Goal: Task Accomplishment & Management: Manage account settings

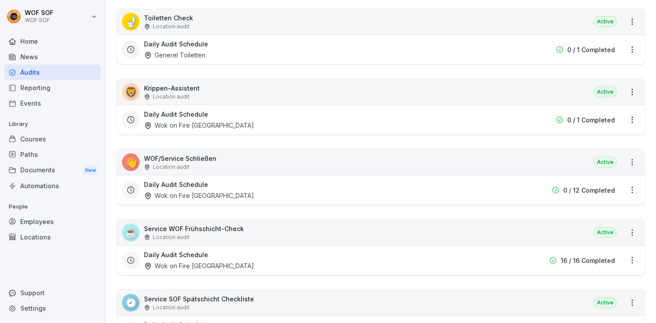
scroll to position [161, 0]
click at [216, 231] on p "Service WOF Frühschicht-Check" at bounding box center [194, 228] width 100 height 9
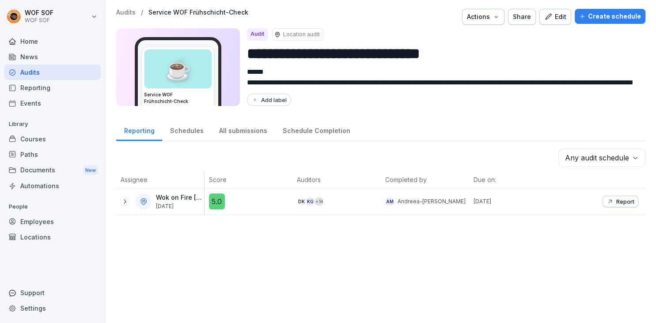
click at [616, 202] on p "Report" at bounding box center [625, 201] width 18 height 7
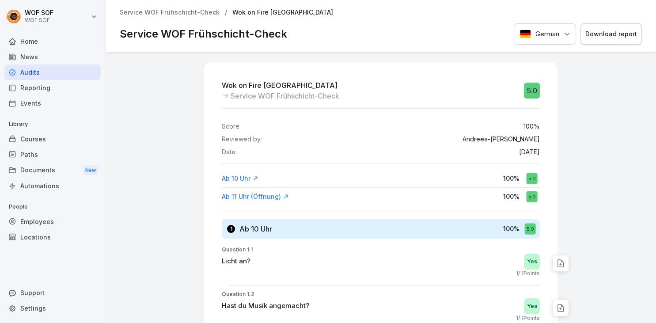
click at [86, 73] on div "Audits" at bounding box center [52, 71] width 96 height 15
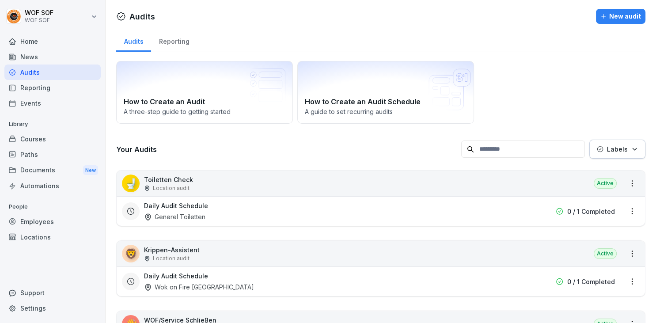
click at [510, 142] on input at bounding box center [523, 148] width 124 height 17
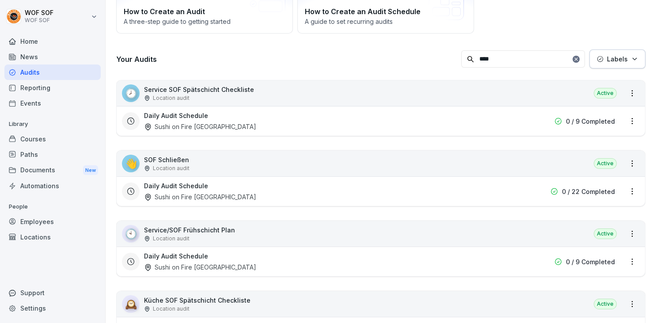
scroll to position [90, 0]
type input "***"
click at [232, 228] on p "Service/SOF Frühschicht Plan" at bounding box center [189, 229] width 91 height 9
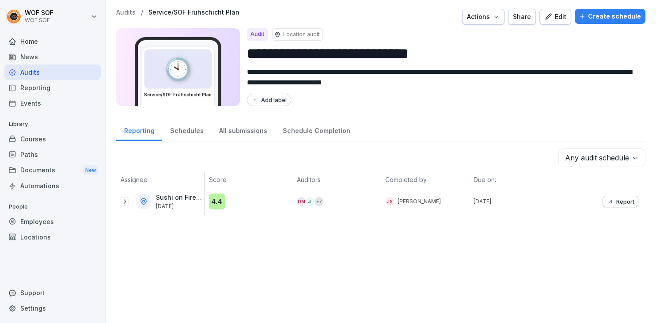
click at [610, 201] on icon "button" at bounding box center [610, 202] width 4 height 4
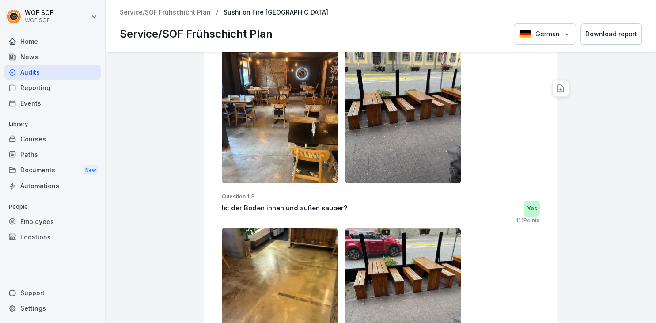
scroll to position [414, 0]
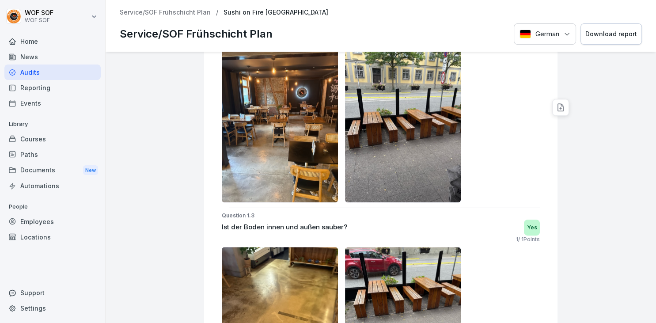
click at [165, 14] on p "Service/SOF Frühschicht Plan" at bounding box center [165, 13] width 91 height 8
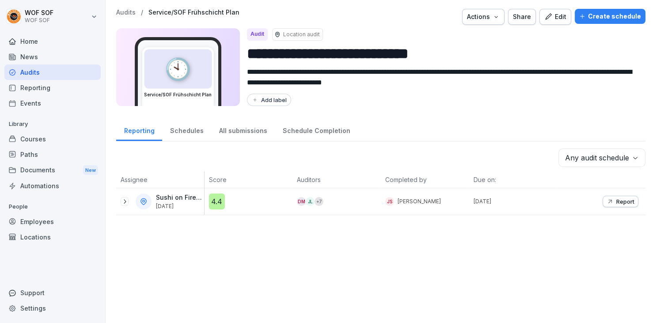
click at [559, 23] on button "Edit" at bounding box center [555, 17] width 32 height 16
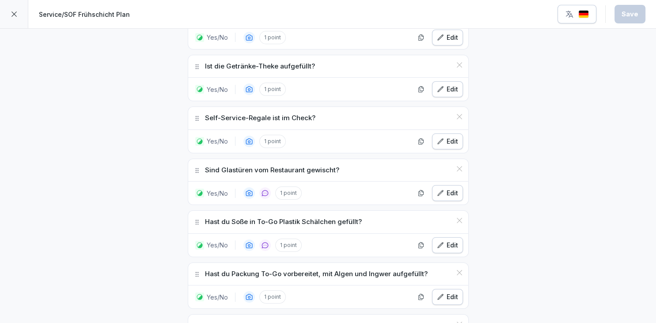
scroll to position [597, 0]
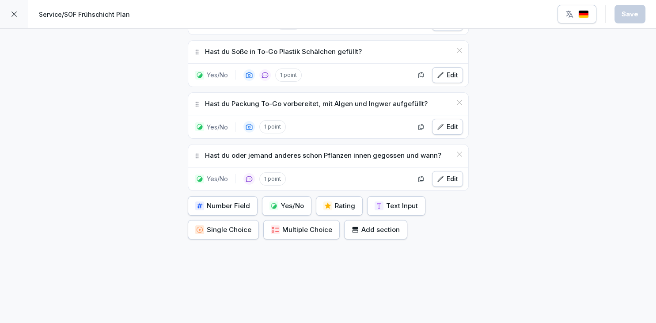
click at [313, 196] on div "Number Field Yes/No Rating Text Input Single Choice Multiple Choice Add section" at bounding box center [328, 217] width 281 height 43
click at [301, 202] on div "Yes/No" at bounding box center [286, 206] width 34 height 10
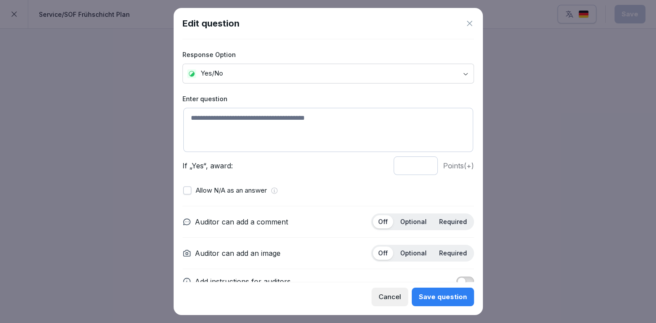
click at [318, 121] on textarea at bounding box center [328, 130] width 290 height 44
click at [189, 191] on button "button" at bounding box center [187, 190] width 8 height 8
click at [298, 119] on textarea "**********" at bounding box center [328, 130] width 290 height 44
type textarea "**********"
click at [411, 218] on p "Optional" at bounding box center [413, 222] width 27 height 8
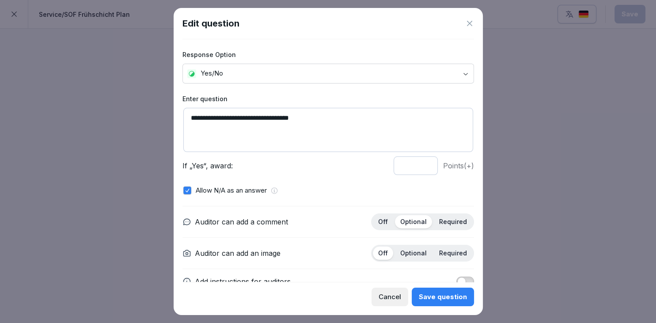
click at [417, 249] on p "Optional" at bounding box center [413, 253] width 27 height 8
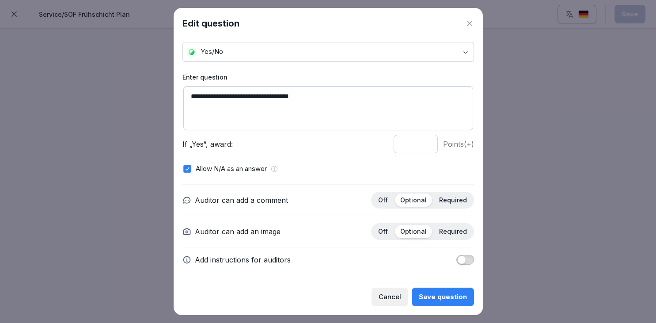
click at [461, 261] on span "button" at bounding box center [461, 259] width 9 height 9
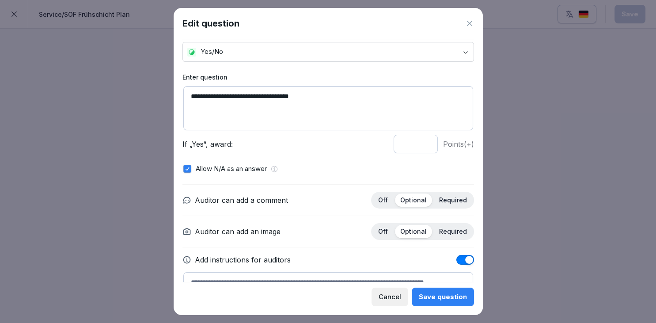
click at [308, 274] on textarea at bounding box center [328, 286] width 290 height 29
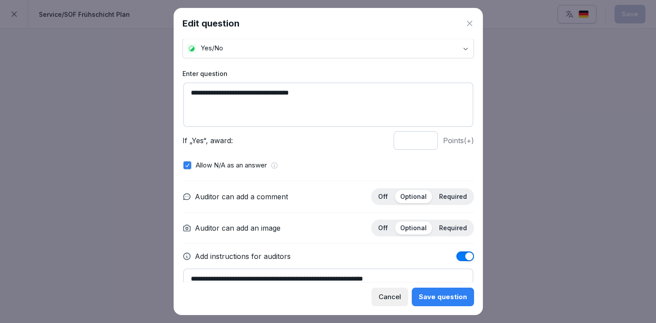
type textarea "**********"
click at [425, 287] on div "Cancel Save question" at bounding box center [328, 294] width 292 height 24
click at [427, 300] on div "Save question" at bounding box center [443, 297] width 48 height 10
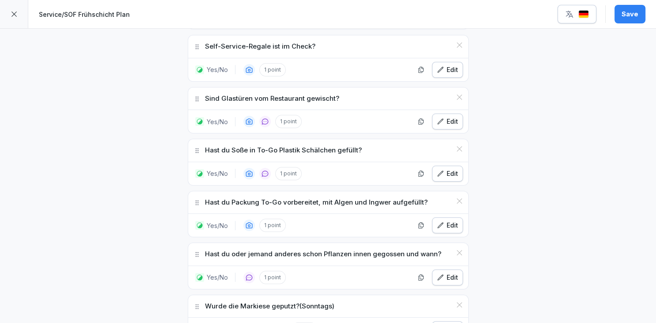
scroll to position [542, 0]
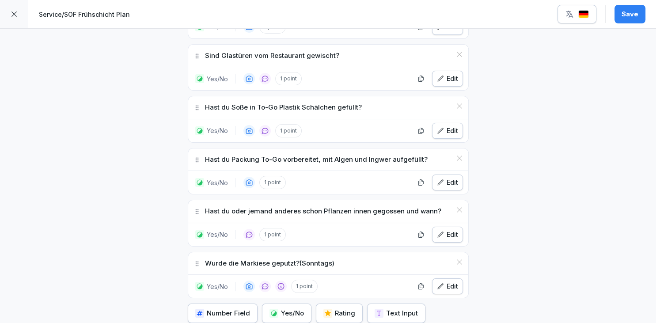
click at [643, 15] on button "Save" at bounding box center [629, 14] width 31 height 19
click at [584, 22] on button "button" at bounding box center [576, 14] width 39 height 19
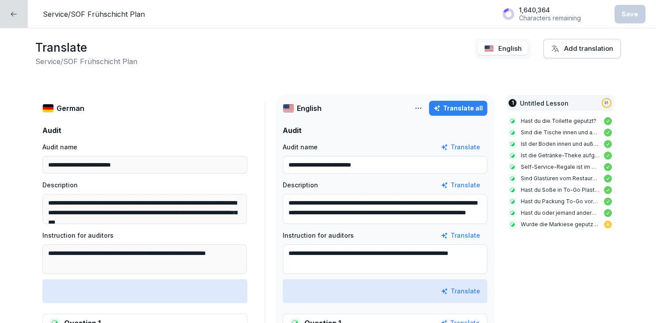
click at [448, 105] on div "Translate all" at bounding box center [457, 108] width 49 height 10
click at [632, 10] on div "Save" at bounding box center [629, 14] width 17 height 10
click at [17, 6] on div at bounding box center [14, 14] width 28 height 28
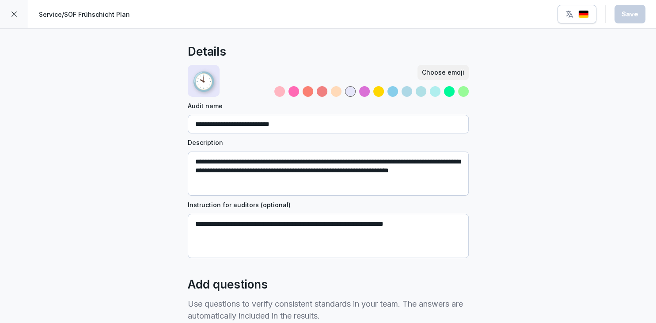
click at [18, 13] on div at bounding box center [14, 14] width 28 height 28
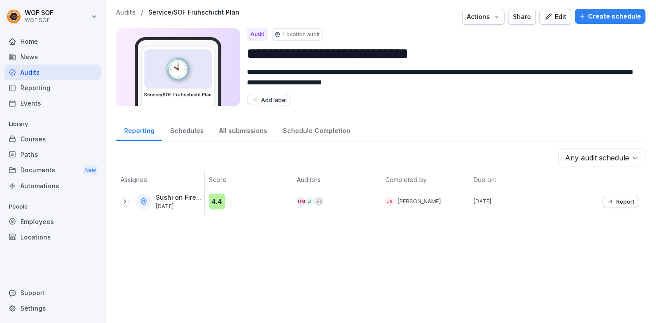
click at [550, 18] on icon "button" at bounding box center [548, 16] width 6 height 6
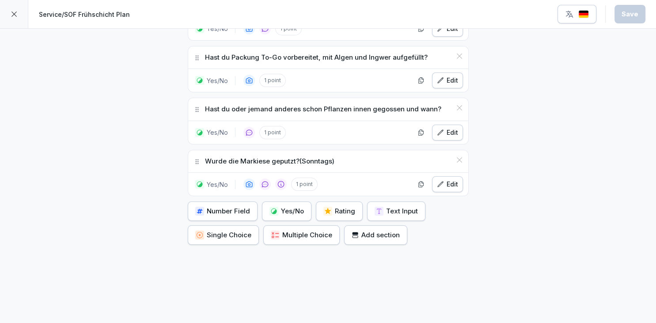
scroll to position [648, 0]
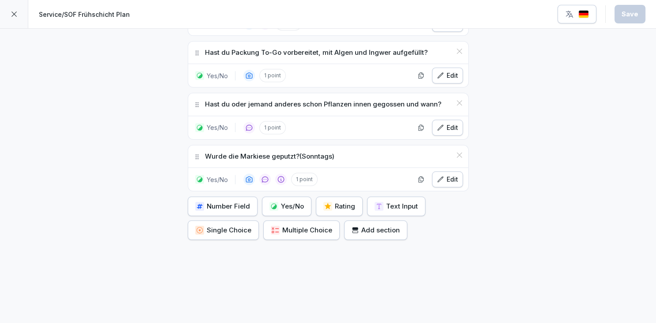
click at [450, 174] on div "Edit" at bounding box center [447, 179] width 21 height 10
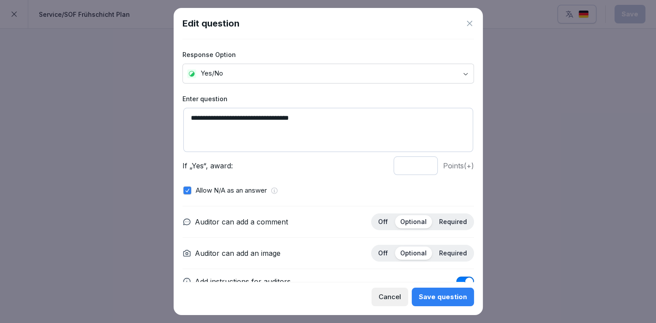
click at [330, 123] on textarea "**********" at bounding box center [328, 130] width 290 height 44
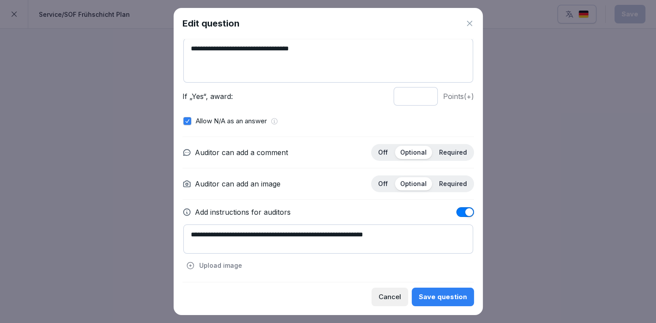
click at [413, 228] on textarea "**********" at bounding box center [328, 238] width 290 height 29
type textarea "**********"
click at [451, 302] on button "Save question" at bounding box center [443, 297] width 62 height 19
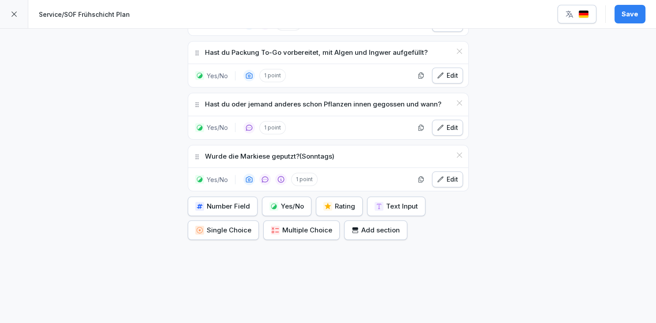
scroll to position [648, 0]
click at [629, 10] on div "Save" at bounding box center [629, 14] width 17 height 10
click at [592, 6] on button "button" at bounding box center [576, 14] width 39 height 19
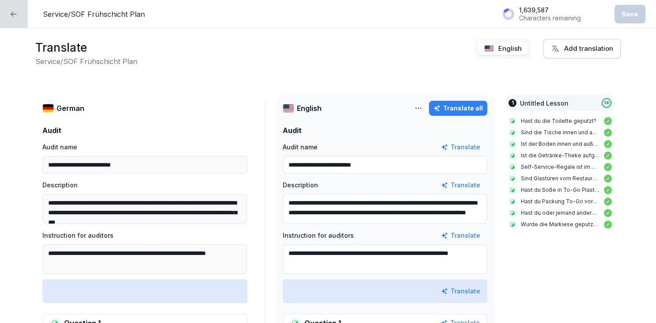
click at [470, 110] on div "Translate all" at bounding box center [457, 108] width 49 height 10
click at [620, 16] on button "Save" at bounding box center [629, 14] width 31 height 19
click at [22, 12] on div at bounding box center [14, 14] width 28 height 28
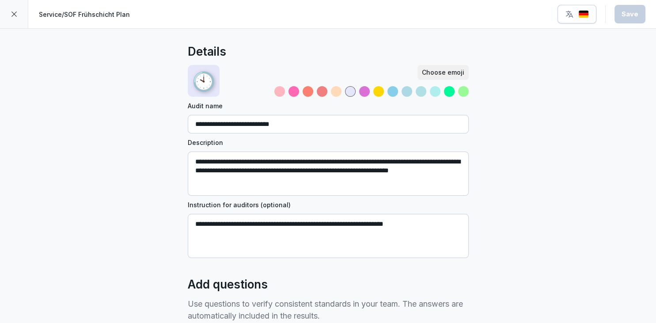
click at [24, 11] on div at bounding box center [14, 14] width 28 height 28
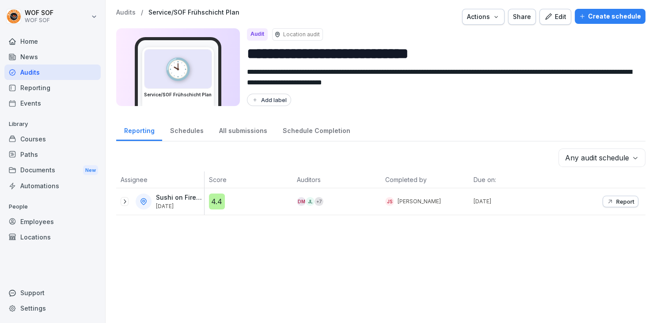
click at [41, 133] on div "Courses" at bounding box center [52, 138] width 96 height 15
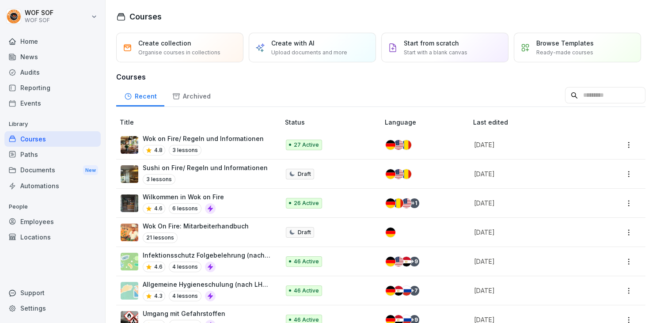
click at [264, 140] on div "Wok on Fire/ Regeln und Informationen 4.8 3 lessons" at bounding box center [196, 145] width 150 height 22
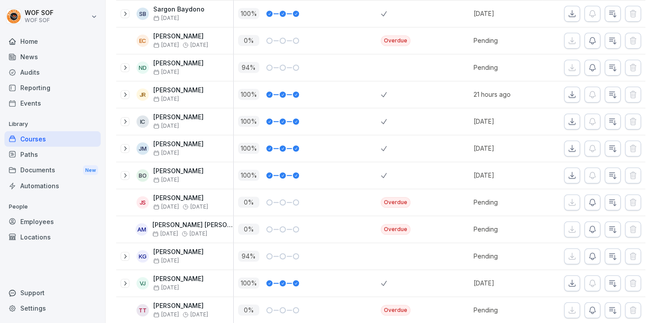
scroll to position [614, 0]
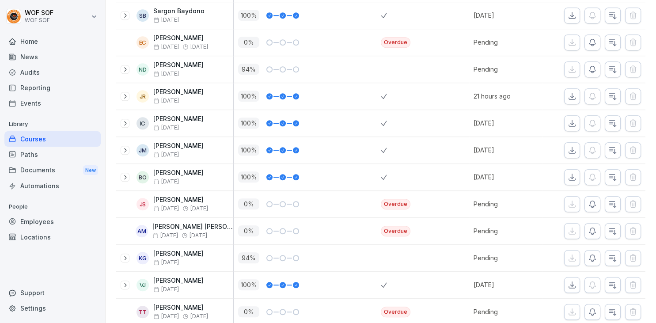
click at [126, 257] on icon at bounding box center [124, 257] width 7 height 7
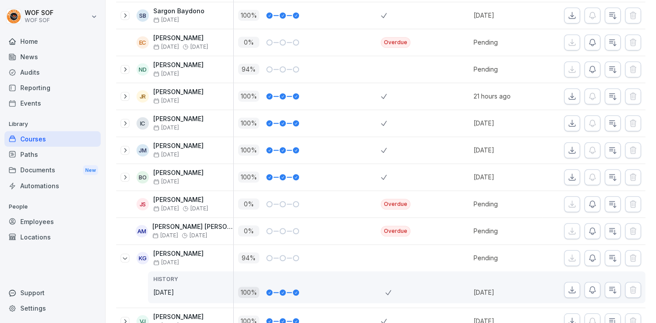
click at [126, 257] on icon at bounding box center [124, 257] width 7 height 7
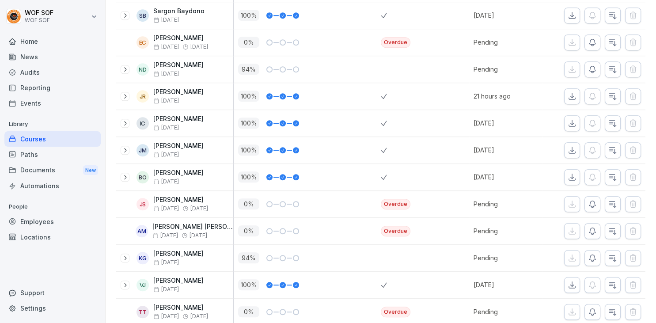
click at [126, 175] on icon at bounding box center [124, 177] width 7 height 7
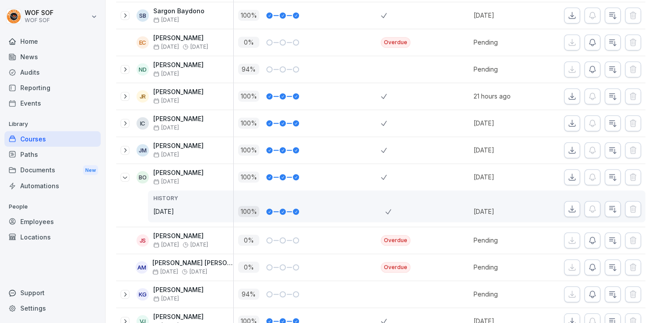
click at [126, 175] on icon at bounding box center [124, 177] width 7 height 7
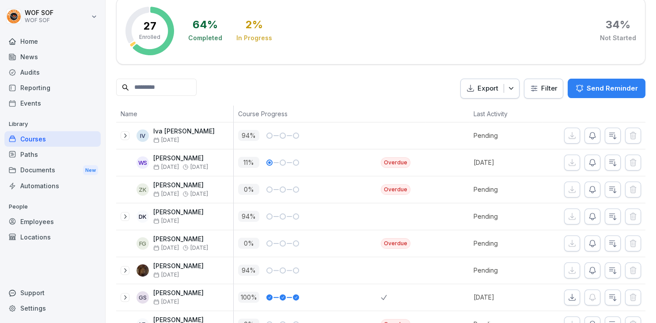
scroll to position [0, 0]
